Goal: Complete application form

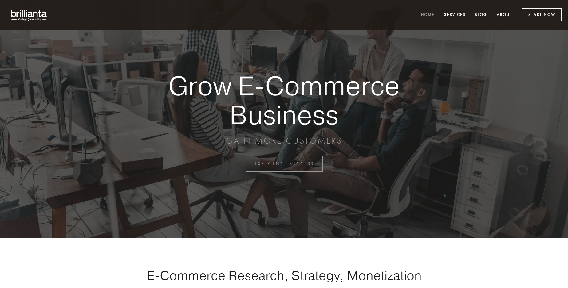
scroll to position [1610, 0]
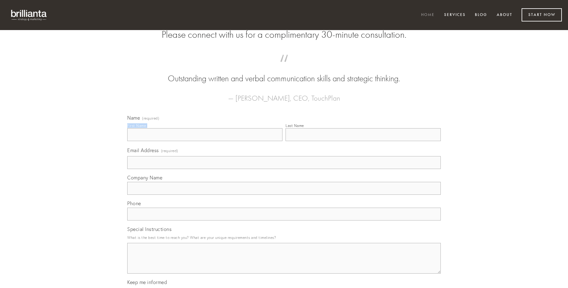
type input "[PERSON_NAME]"
click at [363, 141] on input "Last Name" at bounding box center [362, 134] width 155 height 13
type input "[PERSON_NAME]"
click at [284, 169] on input "Email Address (required)" at bounding box center [283, 162] width 313 height 13
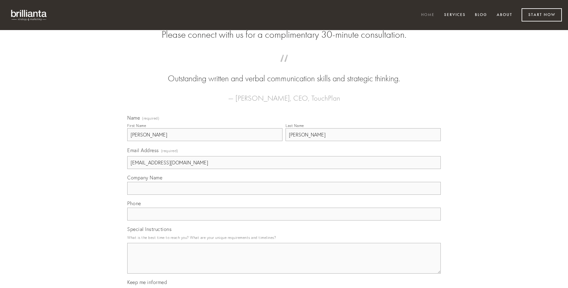
type input "[EMAIL_ADDRESS][DOMAIN_NAME]"
click at [284, 195] on input "Company Name" at bounding box center [283, 188] width 313 height 13
type input "attero"
click at [284, 221] on input "text" at bounding box center [283, 214] width 313 height 13
click at [284, 264] on textarea "Special Instructions" at bounding box center [283, 258] width 313 height 31
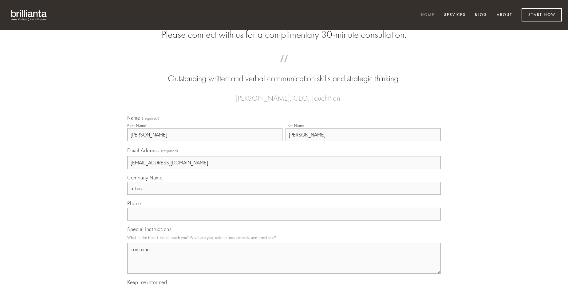
type textarea "comminor"
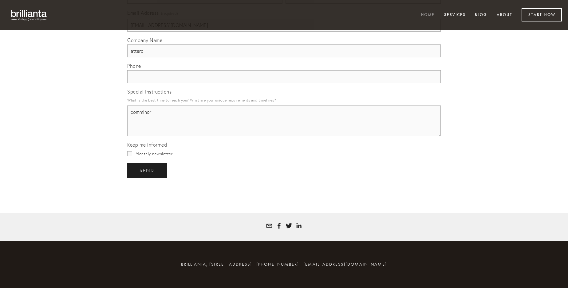
click at [147, 170] on span "send" at bounding box center [146, 171] width 15 height 6
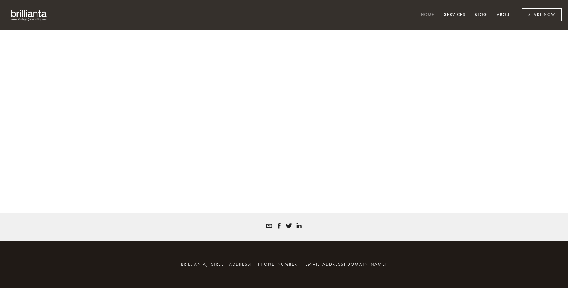
scroll to position [1602, 0]
